Goal: Task Accomplishment & Management: Use online tool/utility

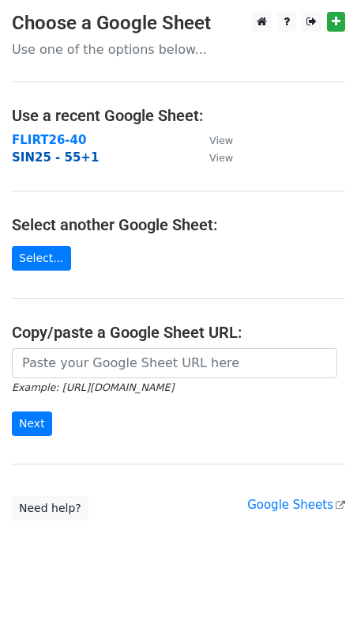
click at [70, 154] on strong "SIN25 - 55+1" at bounding box center [55, 157] width 87 height 14
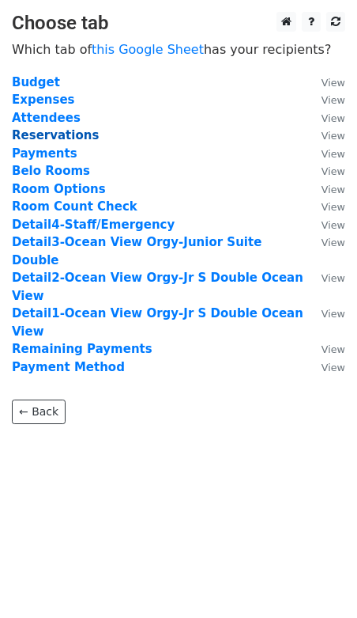
click at [70, 140] on strong "Reservations" at bounding box center [55, 135] width 87 height 14
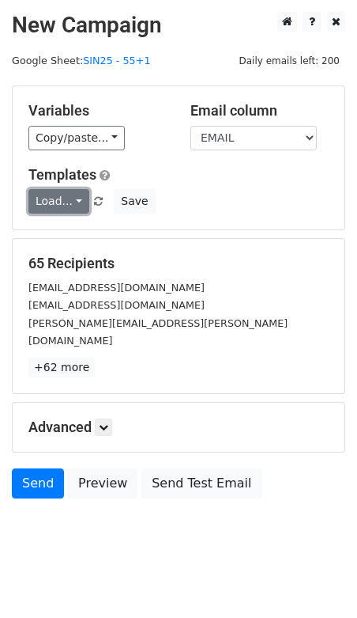
click at [70, 198] on link "Load..." at bounding box center [58, 201] width 61 height 25
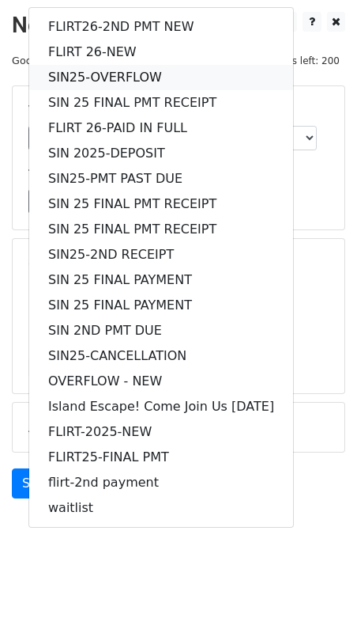
click at [111, 66] on link "SIN25-OVERFLOW" at bounding box center [161, 77] width 264 height 25
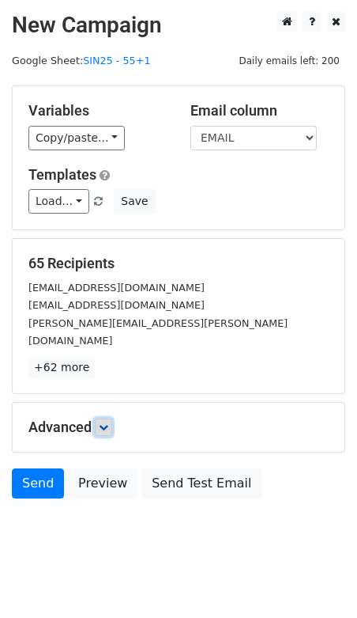
click at [108, 422] on icon at bounding box center [103, 426] width 9 height 9
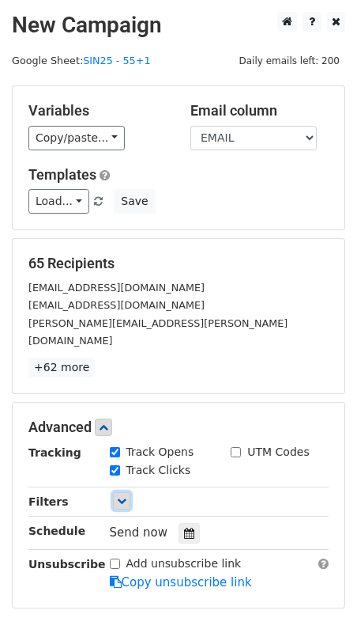
click at [121, 496] on icon at bounding box center [121, 500] width 9 height 9
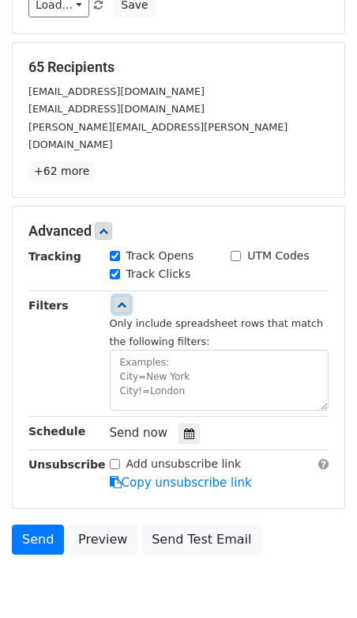
scroll to position [200, 0]
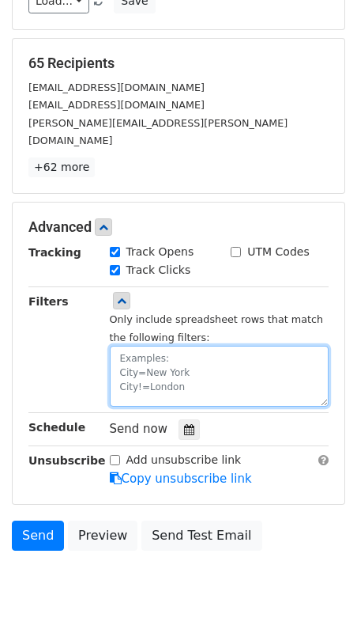
click at [149, 346] on textarea at bounding box center [220, 376] width 220 height 61
type textarea "NOTE=X"
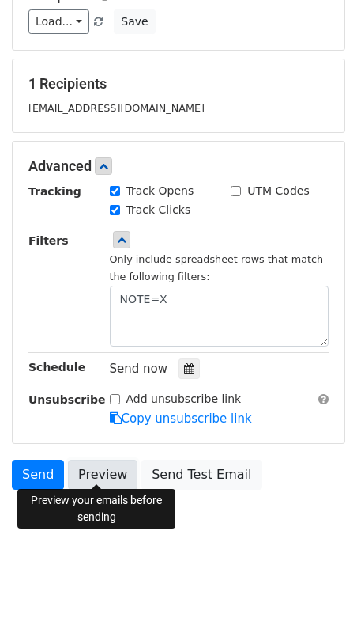
click at [87, 474] on link "Preview" at bounding box center [103, 474] width 70 height 30
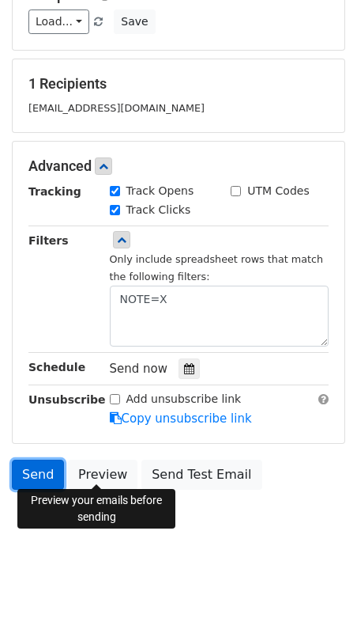
click at [38, 467] on link "Send" at bounding box center [38, 474] width 52 height 30
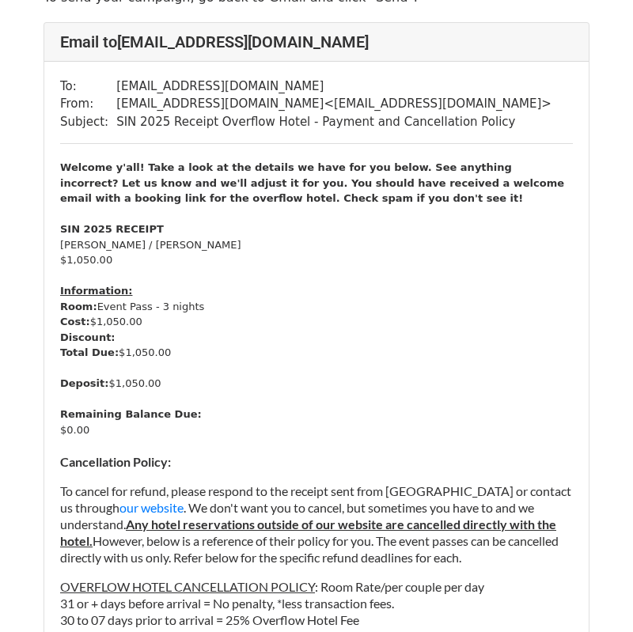
scroll to position [93, 0]
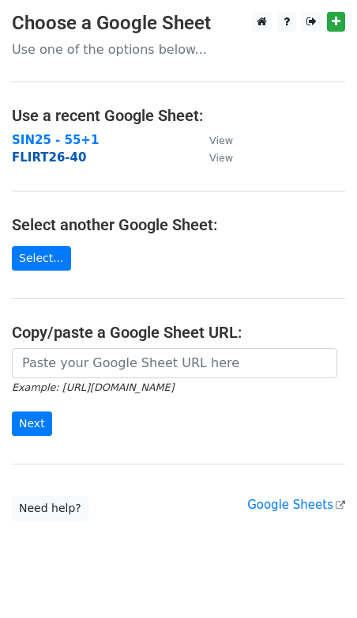
click at [60, 161] on strong "FLIRT26-40" at bounding box center [49, 157] width 74 height 14
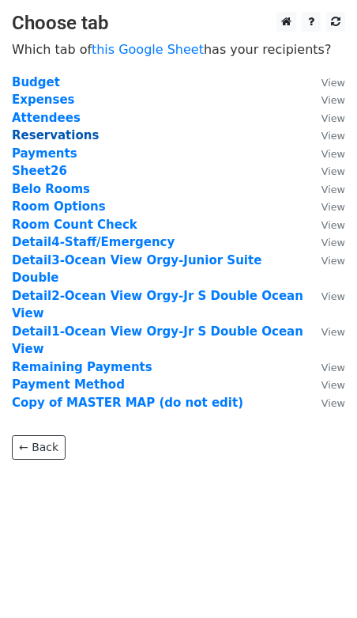
click at [62, 137] on strong "Reservations" at bounding box center [55, 135] width 87 height 14
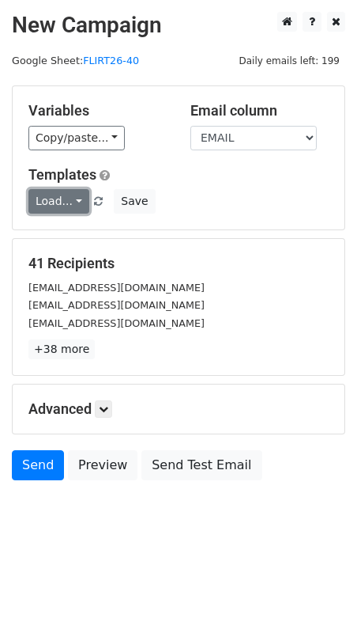
click at [63, 206] on link "Load..." at bounding box center [58, 201] width 61 height 25
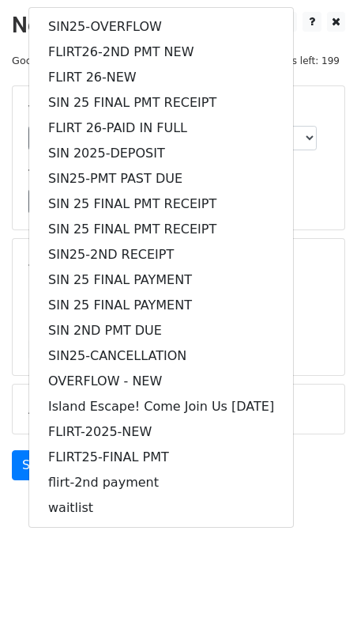
click at [307, 96] on div "Variables Copy/paste... {{GUEST}} {{LAST NAME}} {{ROOM OPTION}} {{TOTAL CHARGE}…" at bounding box center [179, 157] width 332 height 143
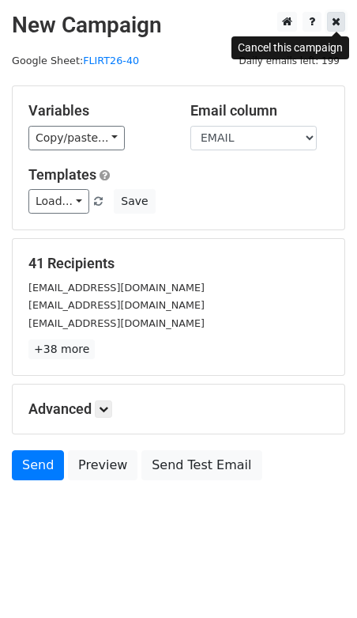
click at [338, 27] on icon at bounding box center [336, 21] width 9 height 11
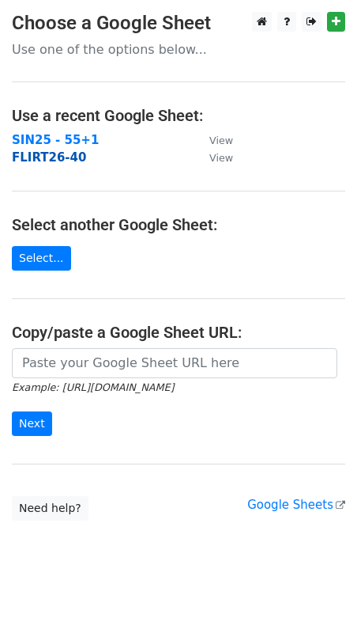
click at [64, 154] on strong "FLIRT26-40" at bounding box center [49, 157] width 74 height 14
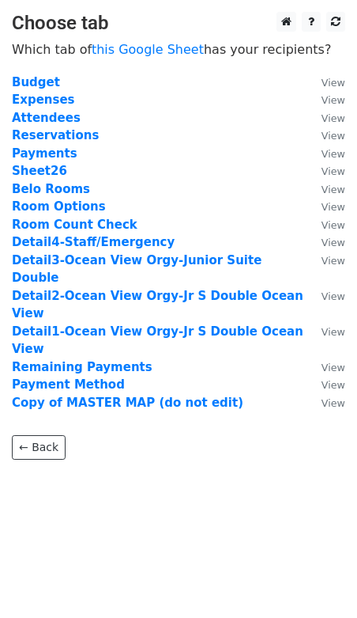
click at [63, 154] on strong "Payments" at bounding box center [45, 153] width 66 height 14
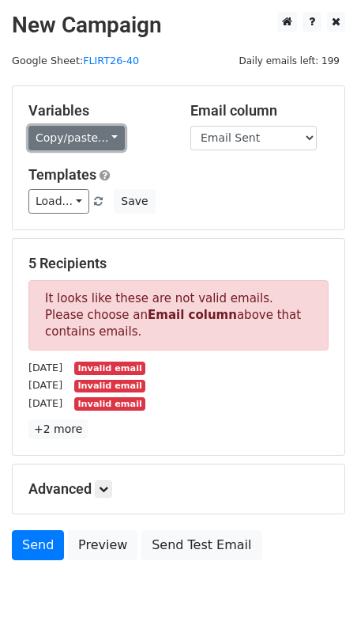
click at [76, 141] on link "Copy/paste..." at bounding box center [76, 138] width 96 height 25
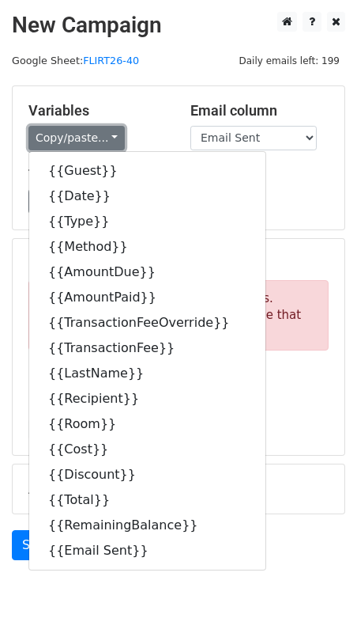
click at [76, 141] on link "Copy/paste..." at bounding box center [76, 138] width 96 height 25
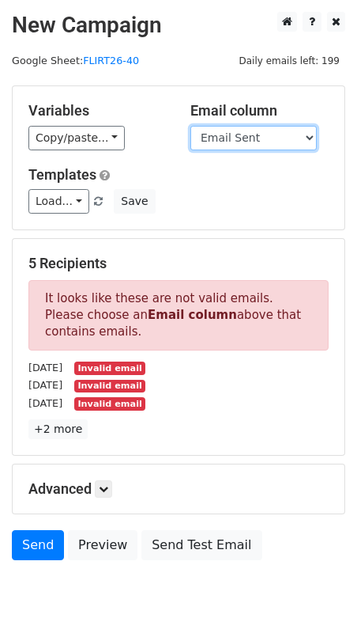
click at [250, 136] on select "Guest Date Type Method AmountDue AmountPaid TransactionFeeOverride TransactionF…" at bounding box center [254, 138] width 127 height 25
select select "Recipient"
click at [191, 126] on select "Guest Date Type Method AmountDue AmountPaid TransactionFeeOverride TransactionF…" at bounding box center [254, 138] width 127 height 25
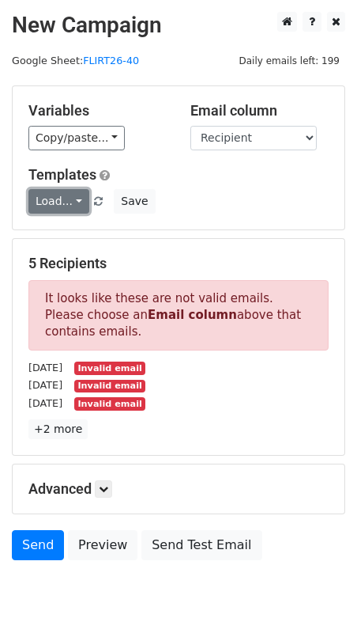
click at [71, 200] on link "Load..." at bounding box center [58, 201] width 61 height 25
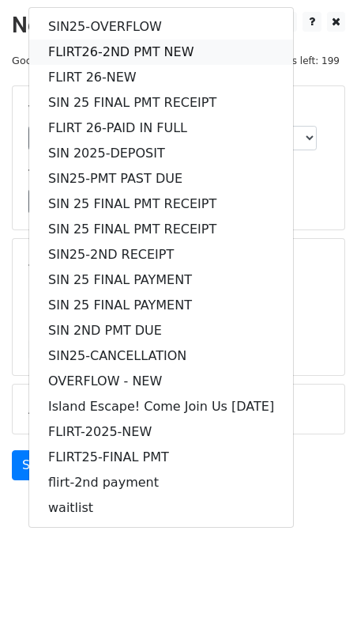
click at [96, 50] on link "FLIRT26-2ND PMT NEW" at bounding box center [161, 52] width 264 height 25
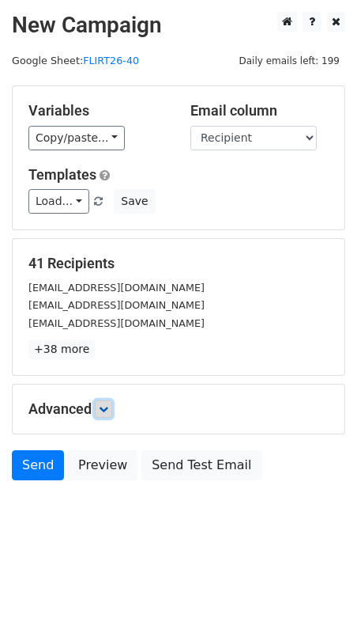
click at [108, 406] on icon at bounding box center [103, 408] width 9 height 9
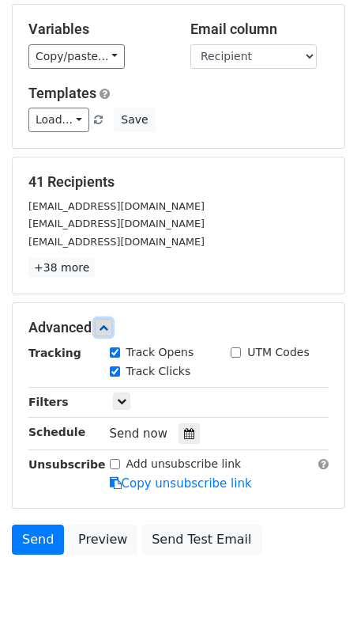
scroll to position [85, 0]
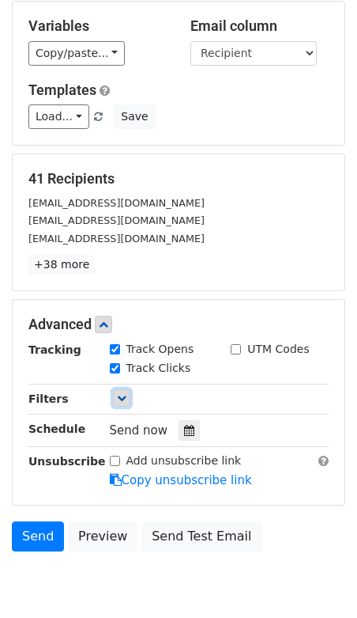
click at [120, 393] on icon at bounding box center [121, 397] width 9 height 9
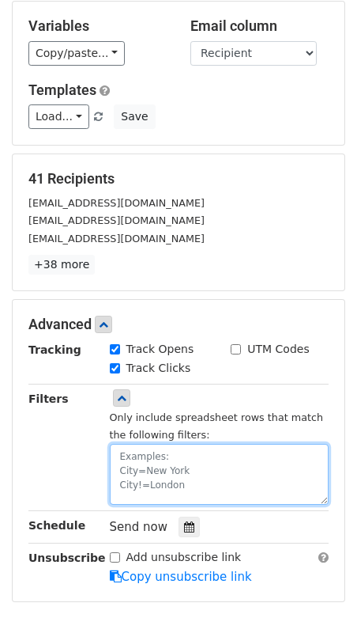
click at [142, 451] on textarea at bounding box center [220, 474] width 220 height 61
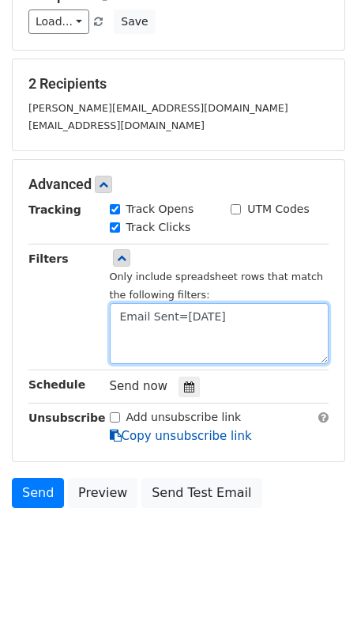
scroll to position [198, 0]
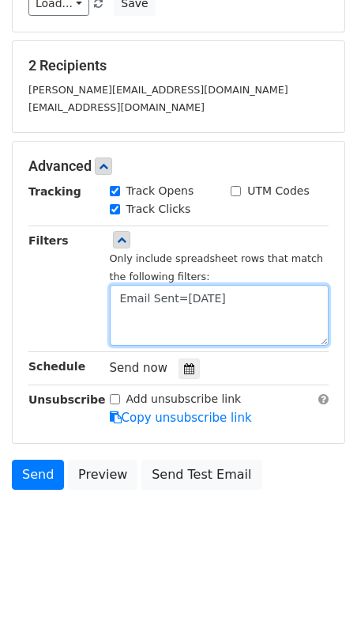
type textarea "Email Sent=09.15.25"
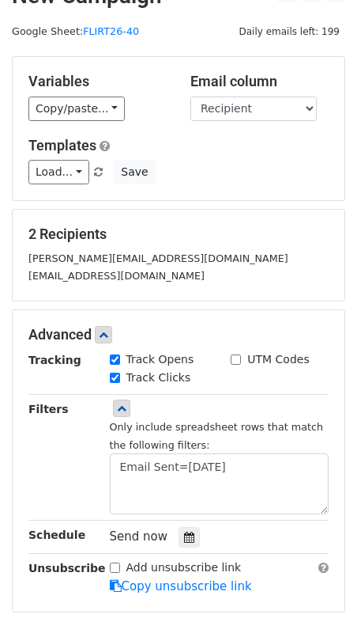
scroll to position [0, 0]
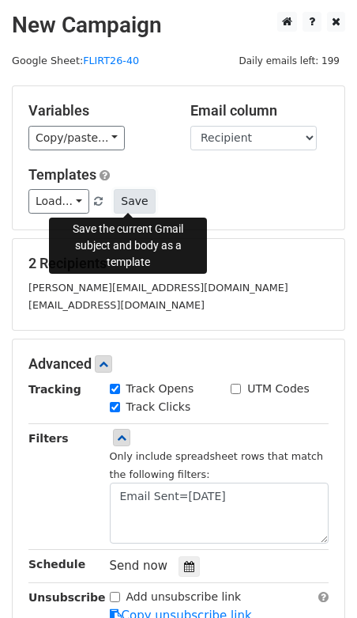
click at [125, 204] on button "Save" at bounding box center [134, 201] width 41 height 25
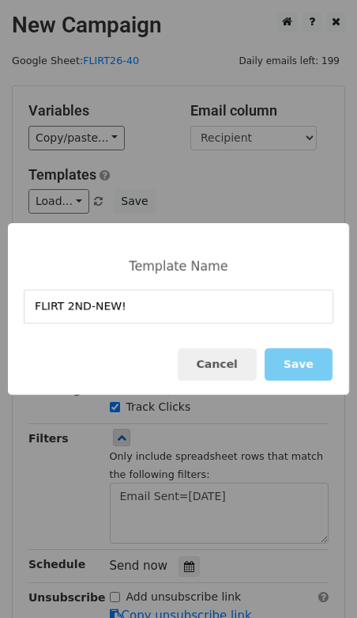
type input "FLIRT 2ND-NEW!"
click at [308, 363] on button "Save" at bounding box center [299, 364] width 68 height 32
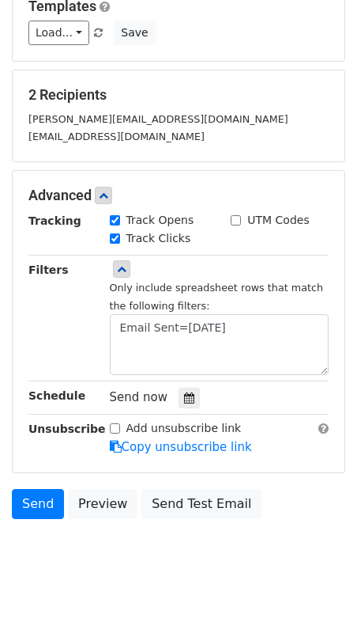
scroll to position [198, 0]
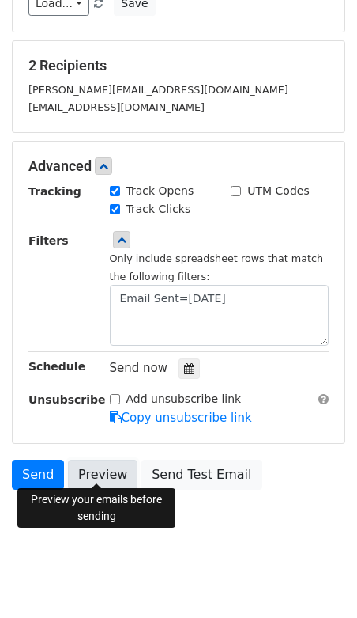
click at [94, 468] on link "Preview" at bounding box center [103, 474] width 70 height 30
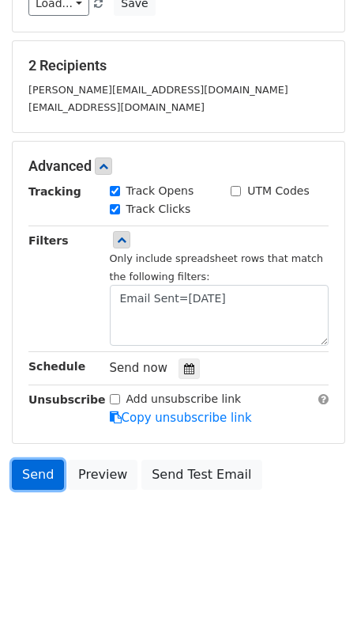
click at [39, 469] on link "Send" at bounding box center [38, 474] width 52 height 30
click at [43, 472] on link "Send" at bounding box center [38, 474] width 52 height 30
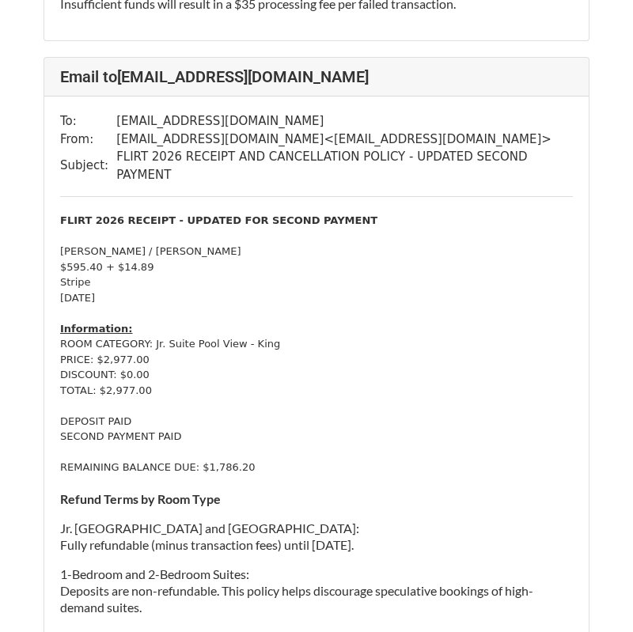
scroll to position [1198, 0]
